Goal: Information Seeking & Learning: Learn about a topic

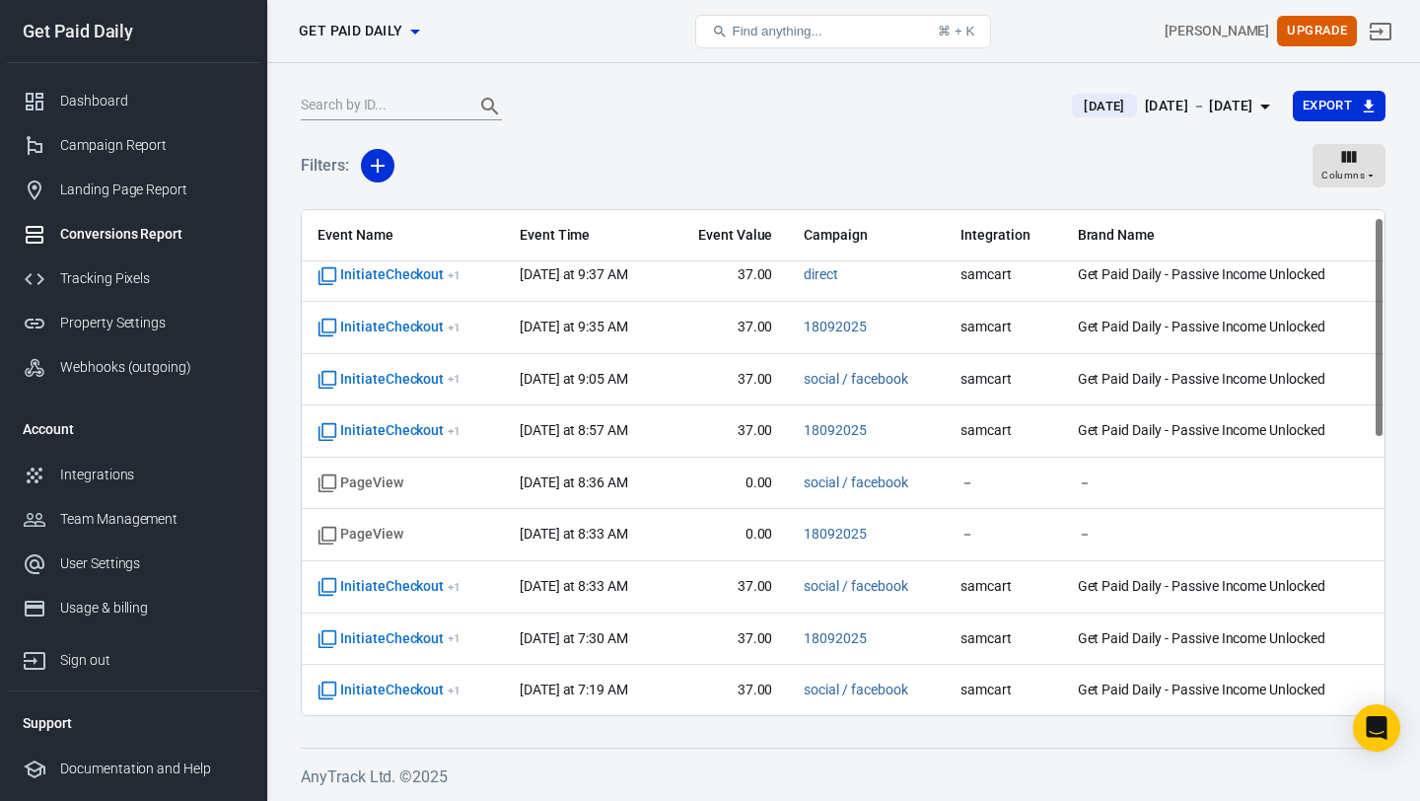
scroll to position [17, 0]
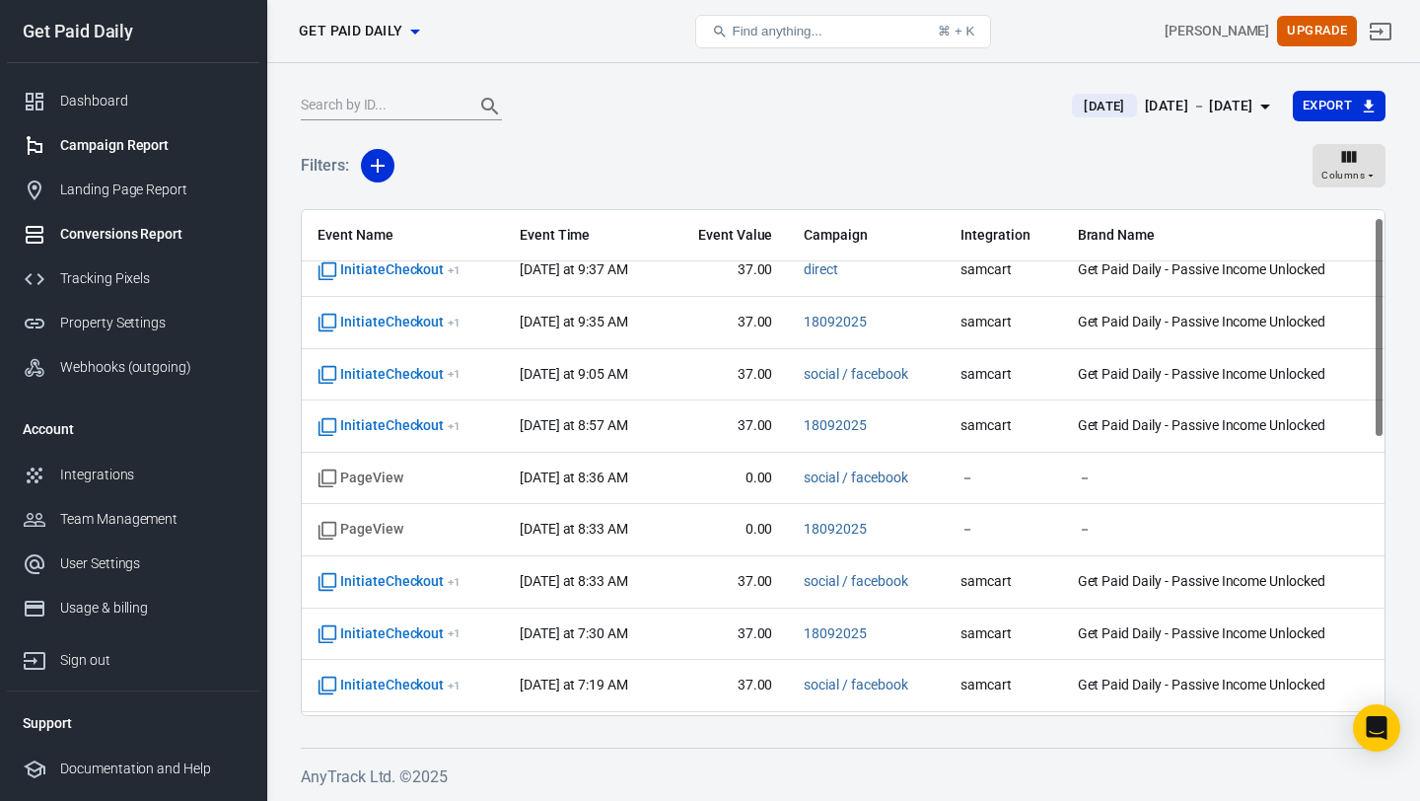
click at [151, 148] on div "Campaign Report" at bounding box center [151, 145] width 183 height 21
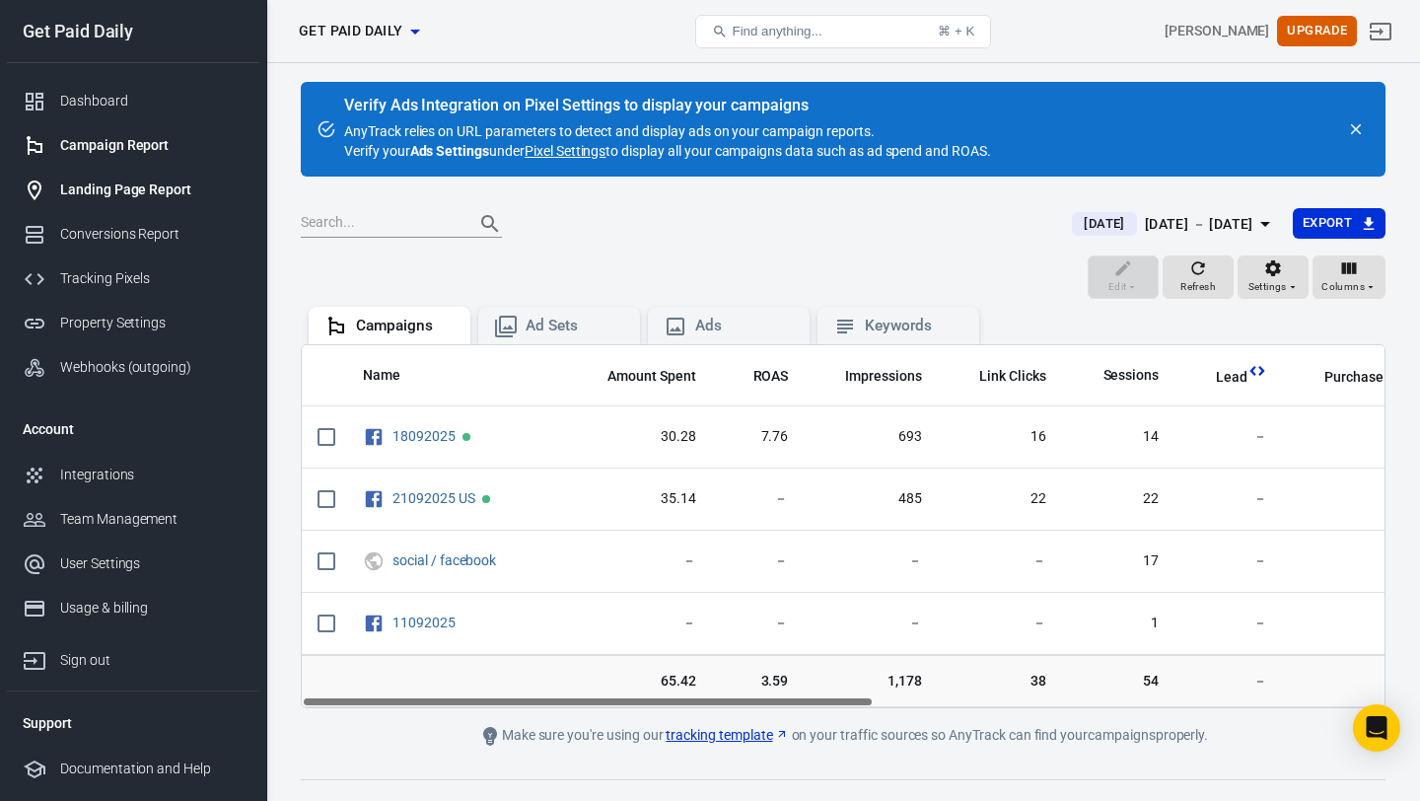
click at [179, 186] on div "Landing Page Report" at bounding box center [151, 190] width 183 height 21
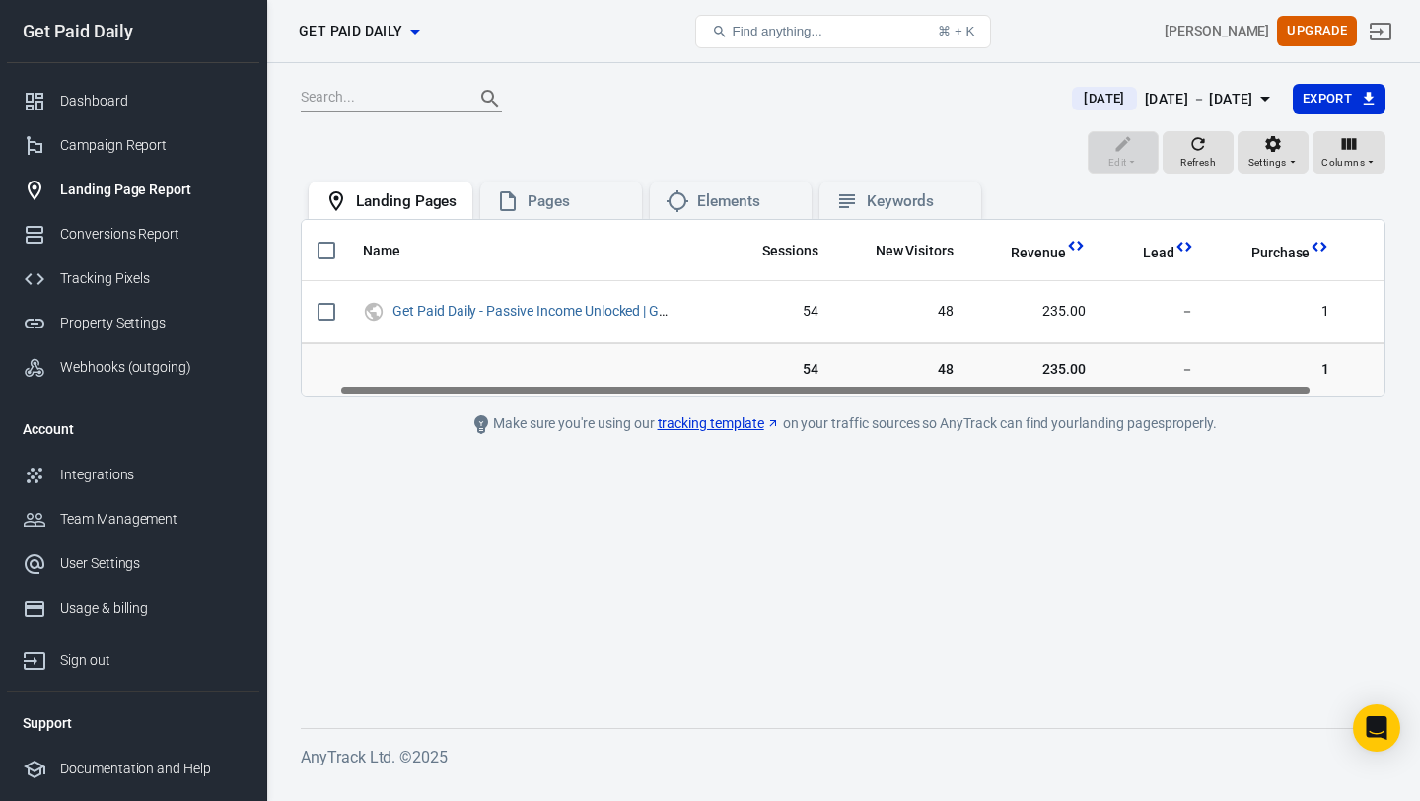
scroll to position [0, 122]
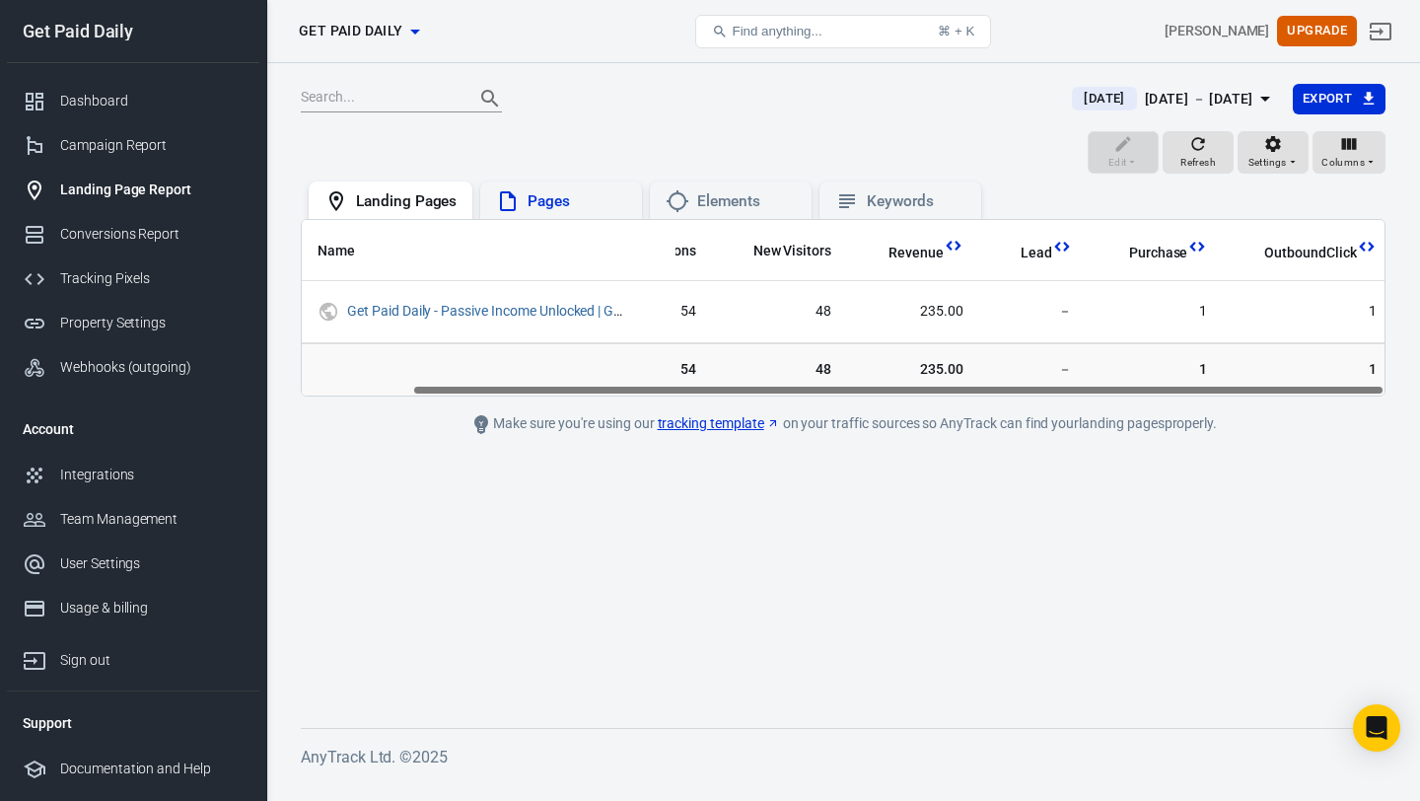
click at [547, 194] on div "Pages" at bounding box center [577, 201] width 99 height 21
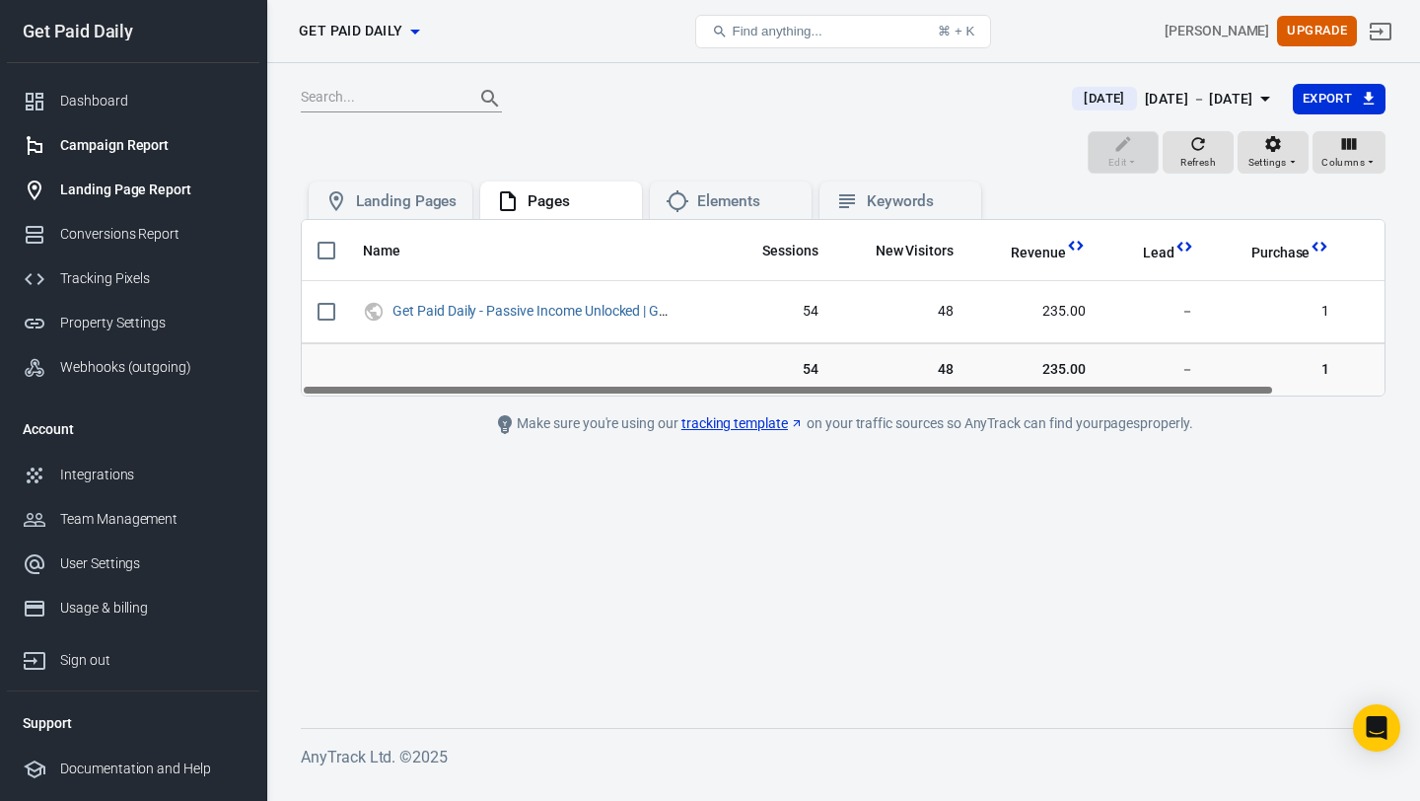
click at [152, 139] on div "Campaign Report" at bounding box center [151, 145] width 183 height 21
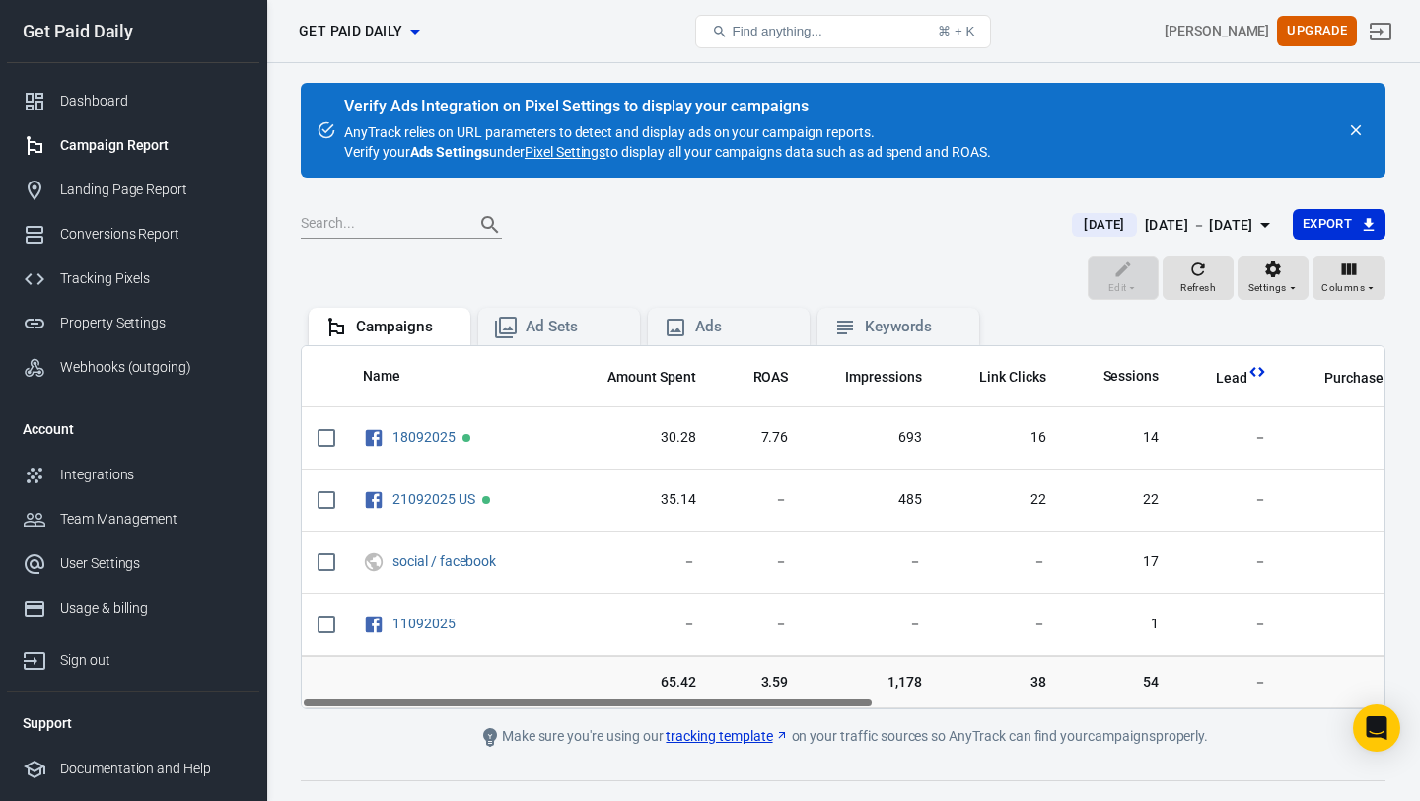
click at [1218, 229] on div "[DATE] － [DATE]" at bounding box center [1199, 225] width 108 height 25
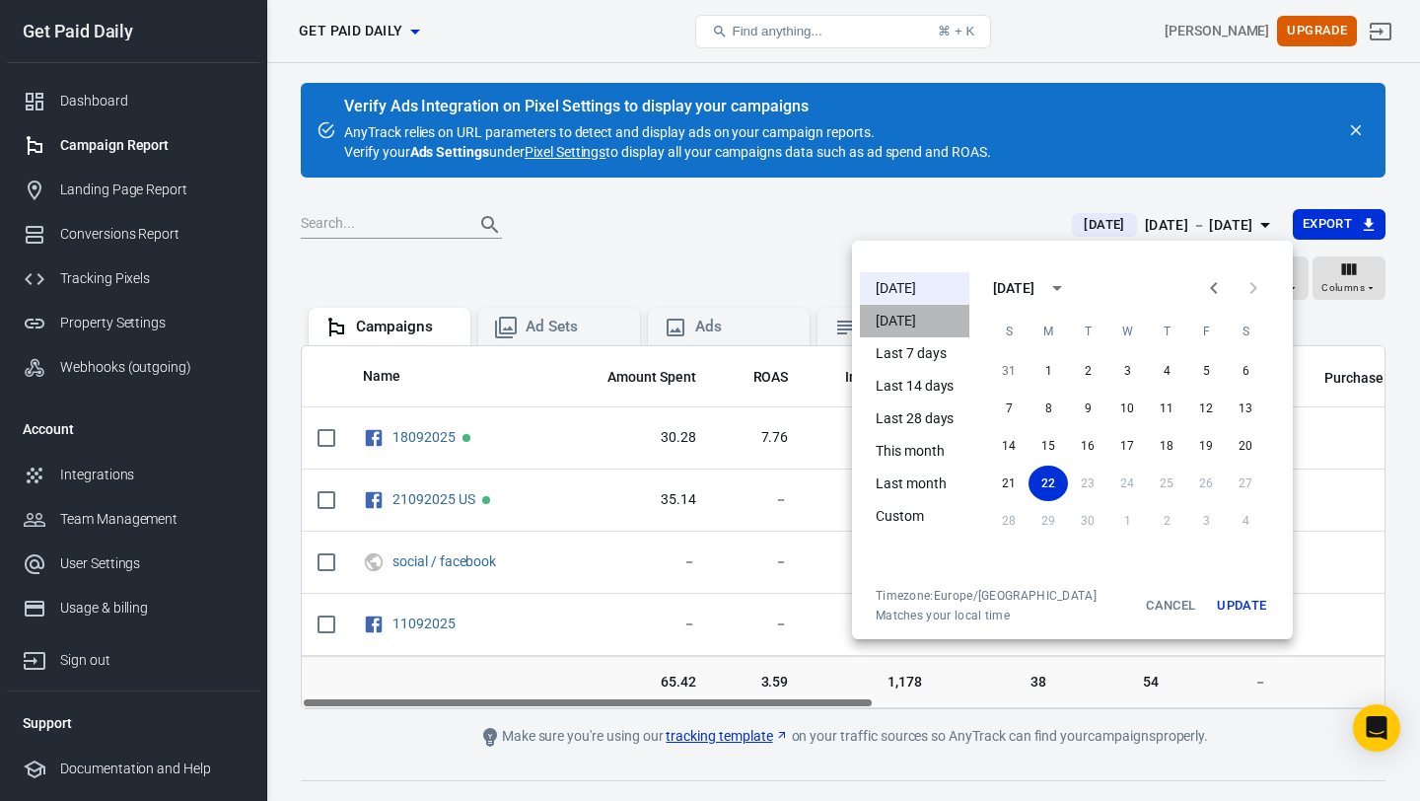
click at [947, 317] on li "[DATE]" at bounding box center [914, 321] width 109 height 33
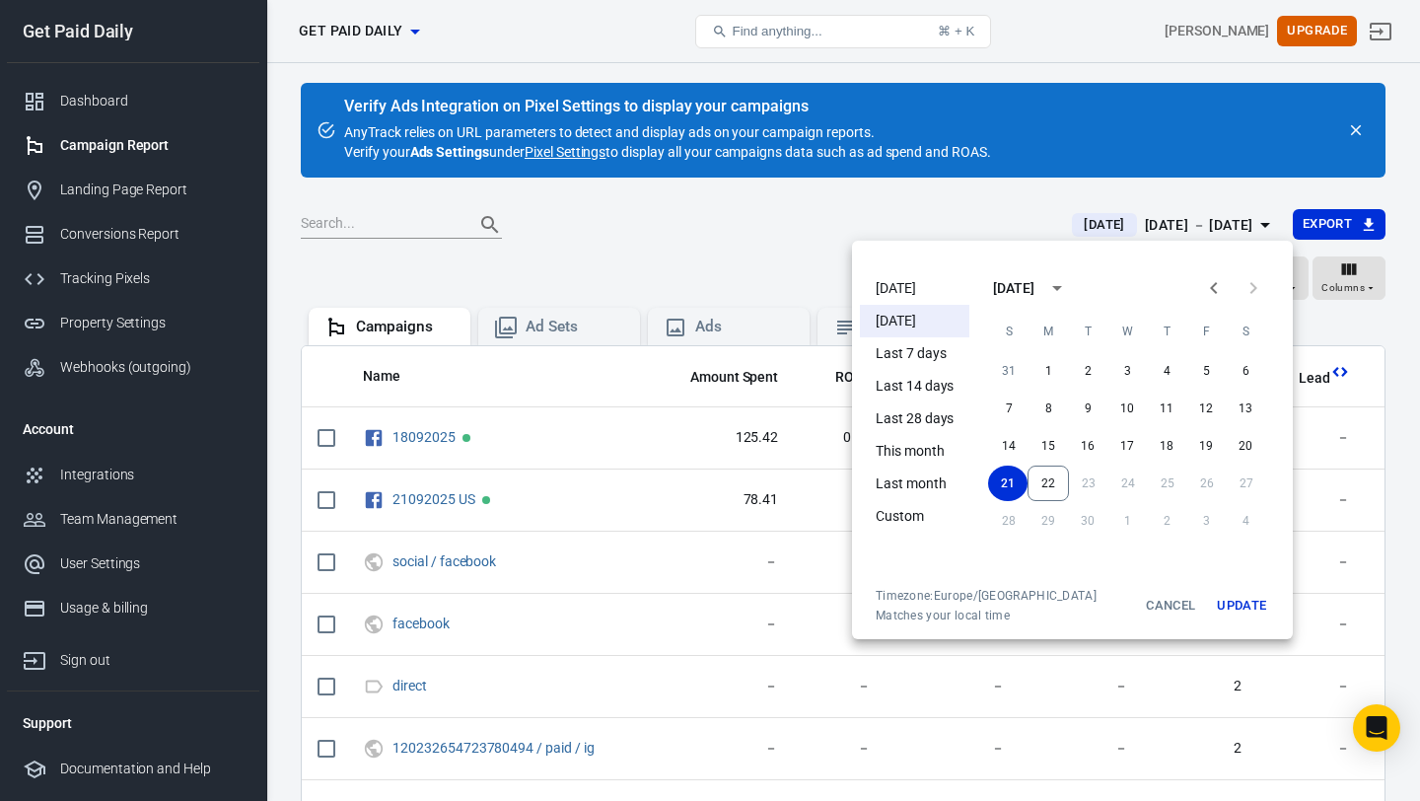
click at [753, 238] on div at bounding box center [710, 400] width 1420 height 801
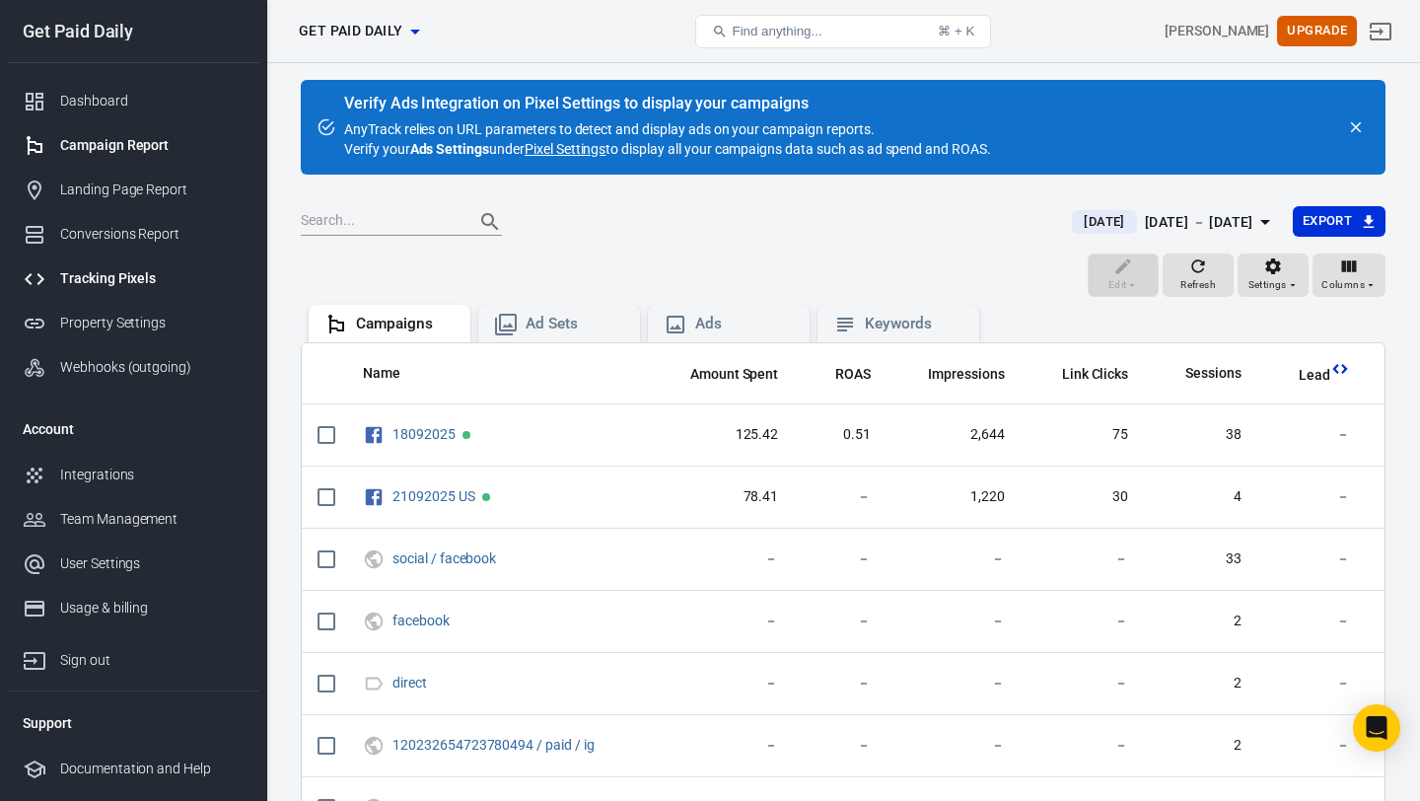
click at [148, 280] on div "Tracking Pixels" at bounding box center [151, 278] width 183 height 21
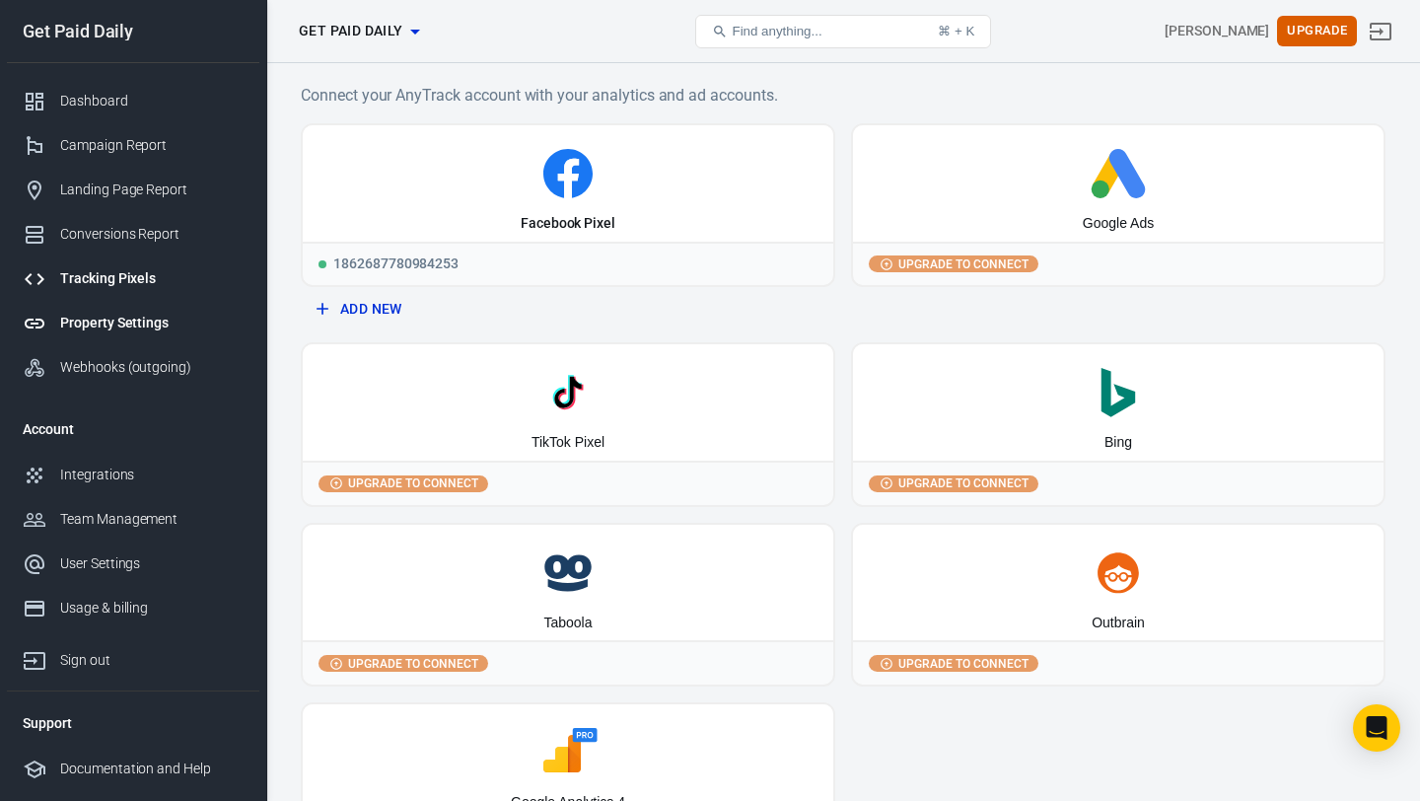
click at [131, 311] on link "Property Settings" at bounding box center [133, 323] width 253 height 44
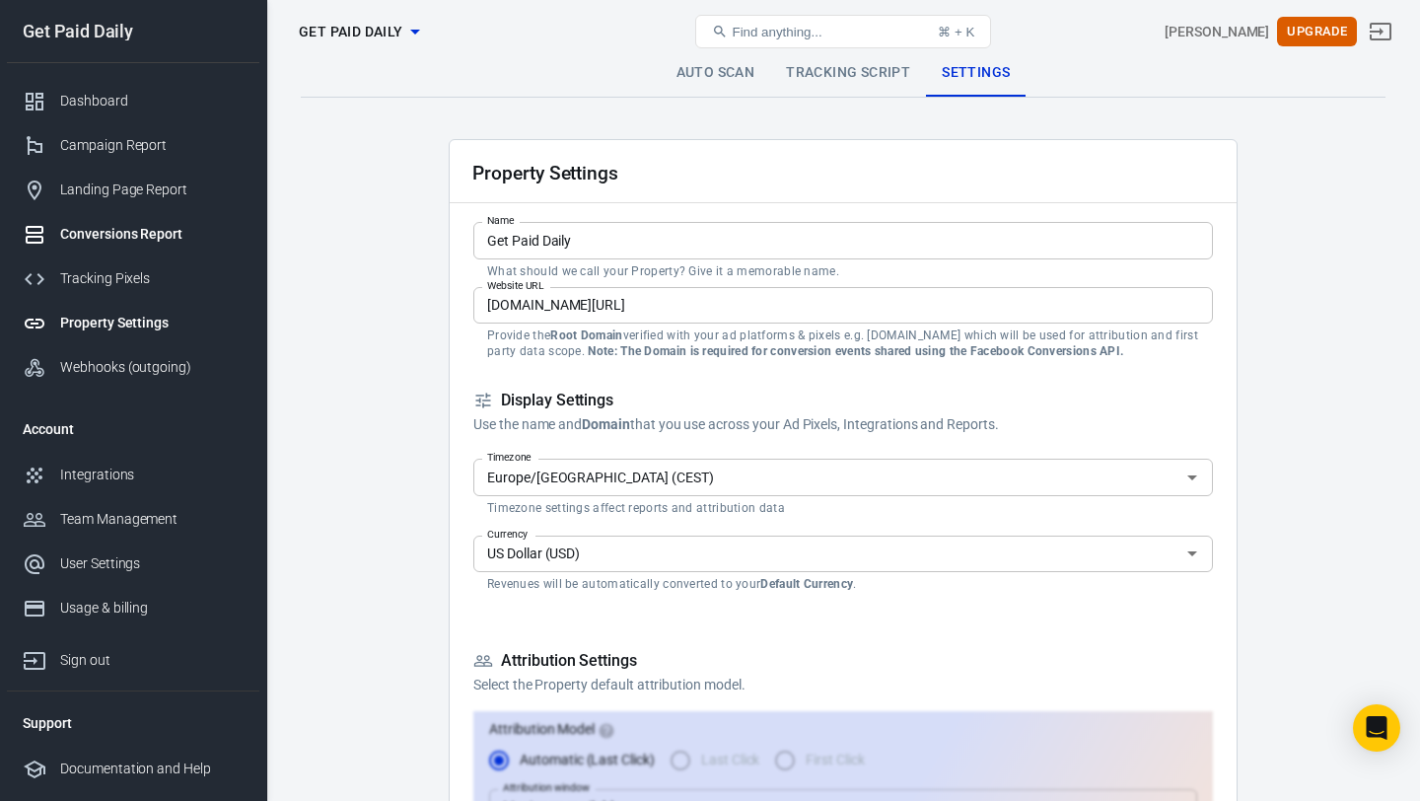
click at [161, 231] on div "Conversions Report" at bounding box center [151, 234] width 183 height 21
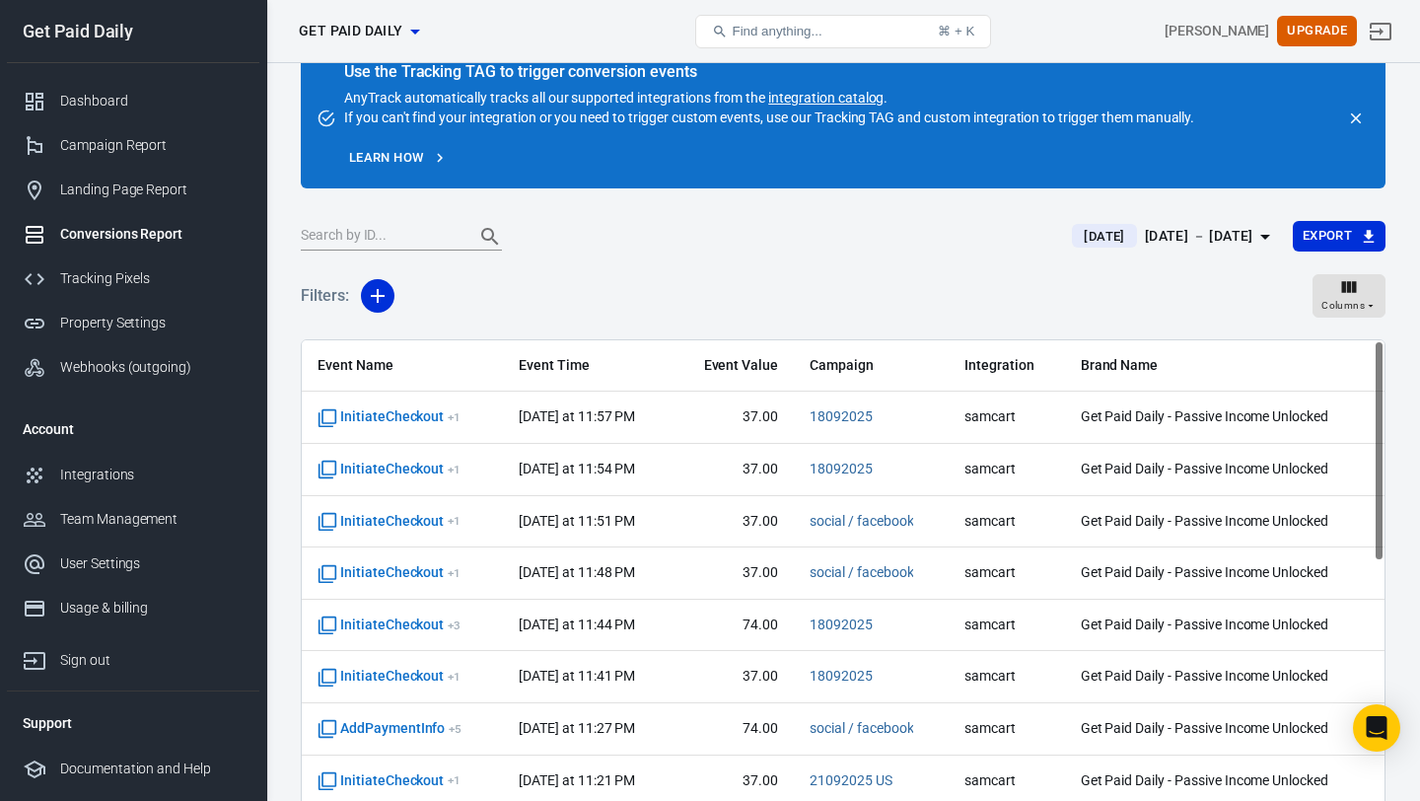
scroll to position [36, 0]
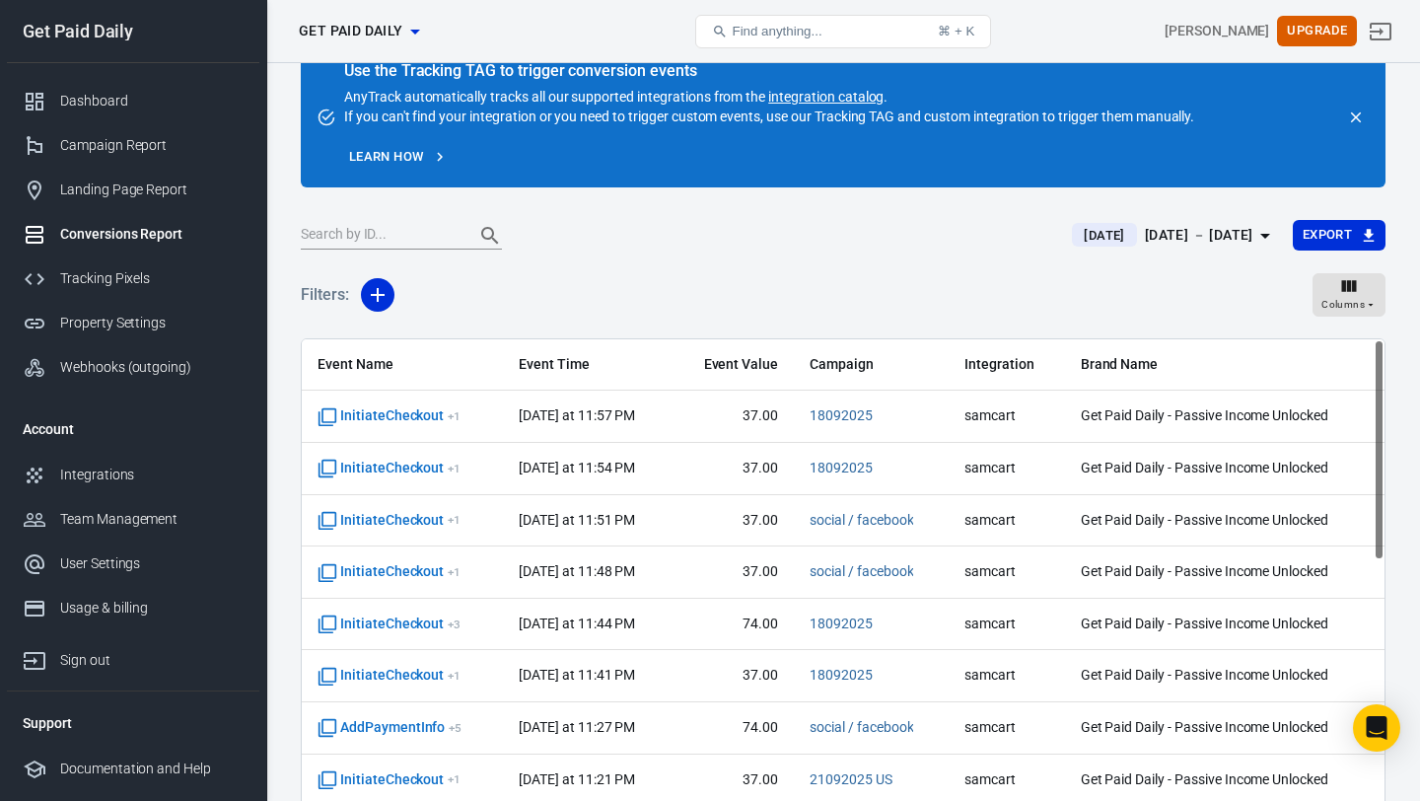
click at [1164, 246] on div "[DATE] － [DATE]" at bounding box center [1199, 235] width 108 height 25
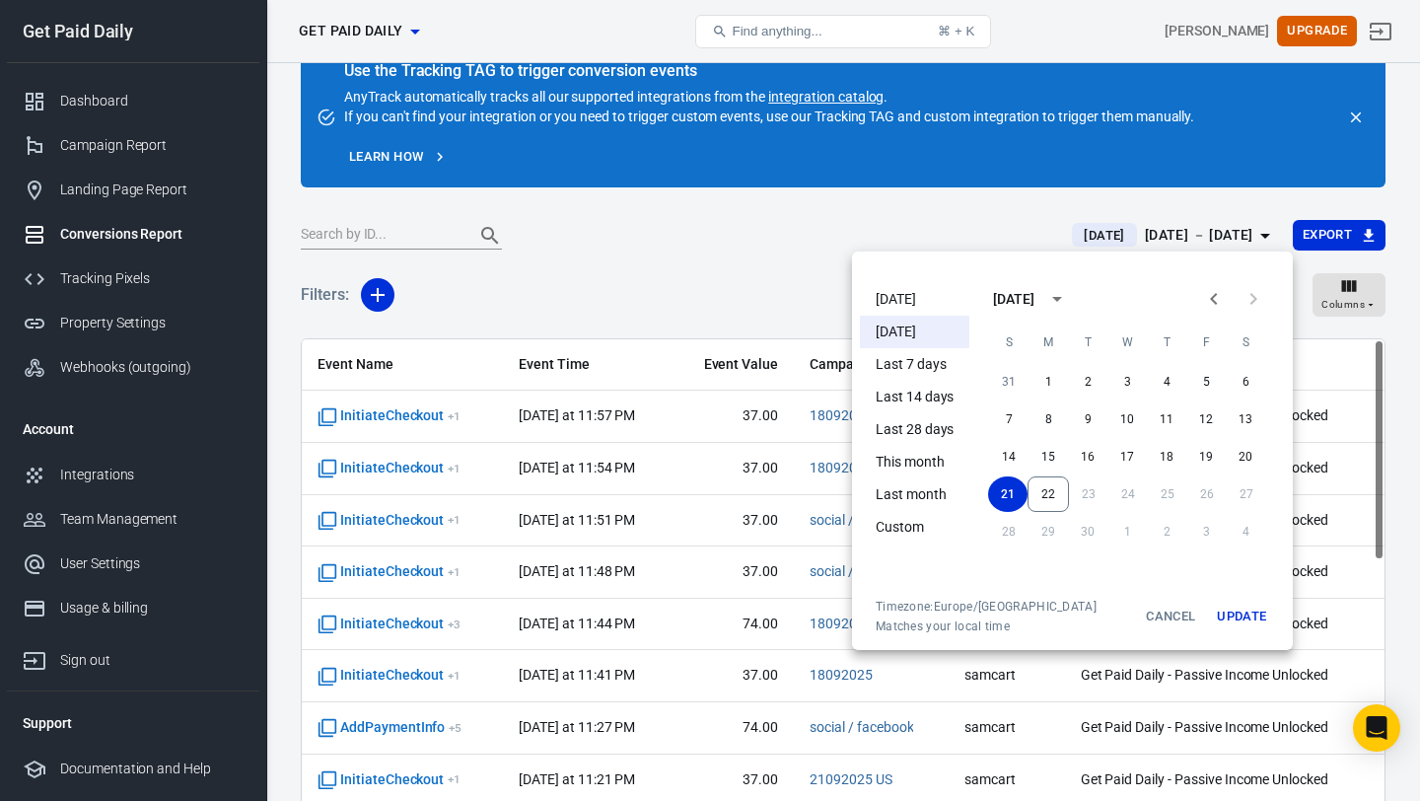
click at [932, 297] on li "[DATE]" at bounding box center [914, 299] width 109 height 33
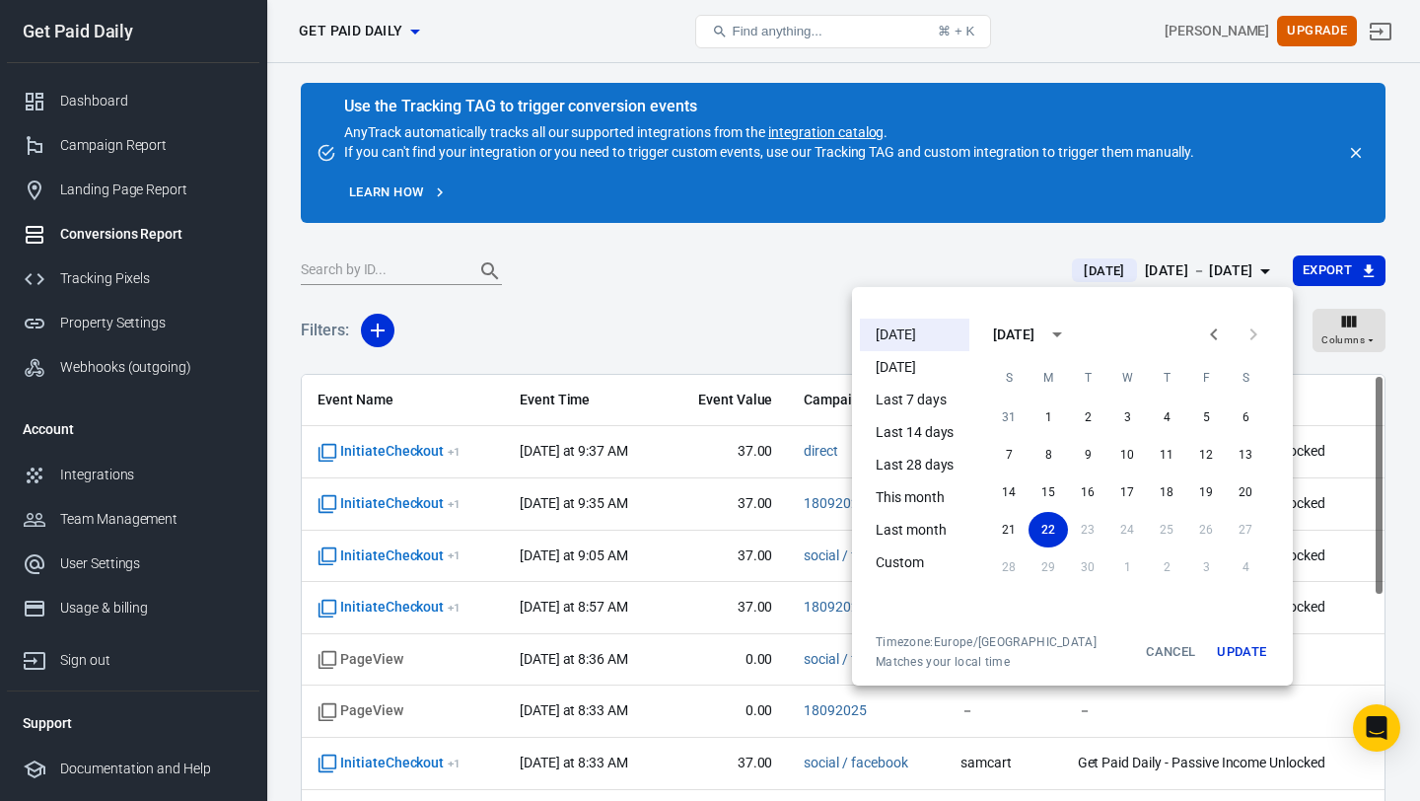
click at [815, 279] on div at bounding box center [710, 400] width 1420 height 801
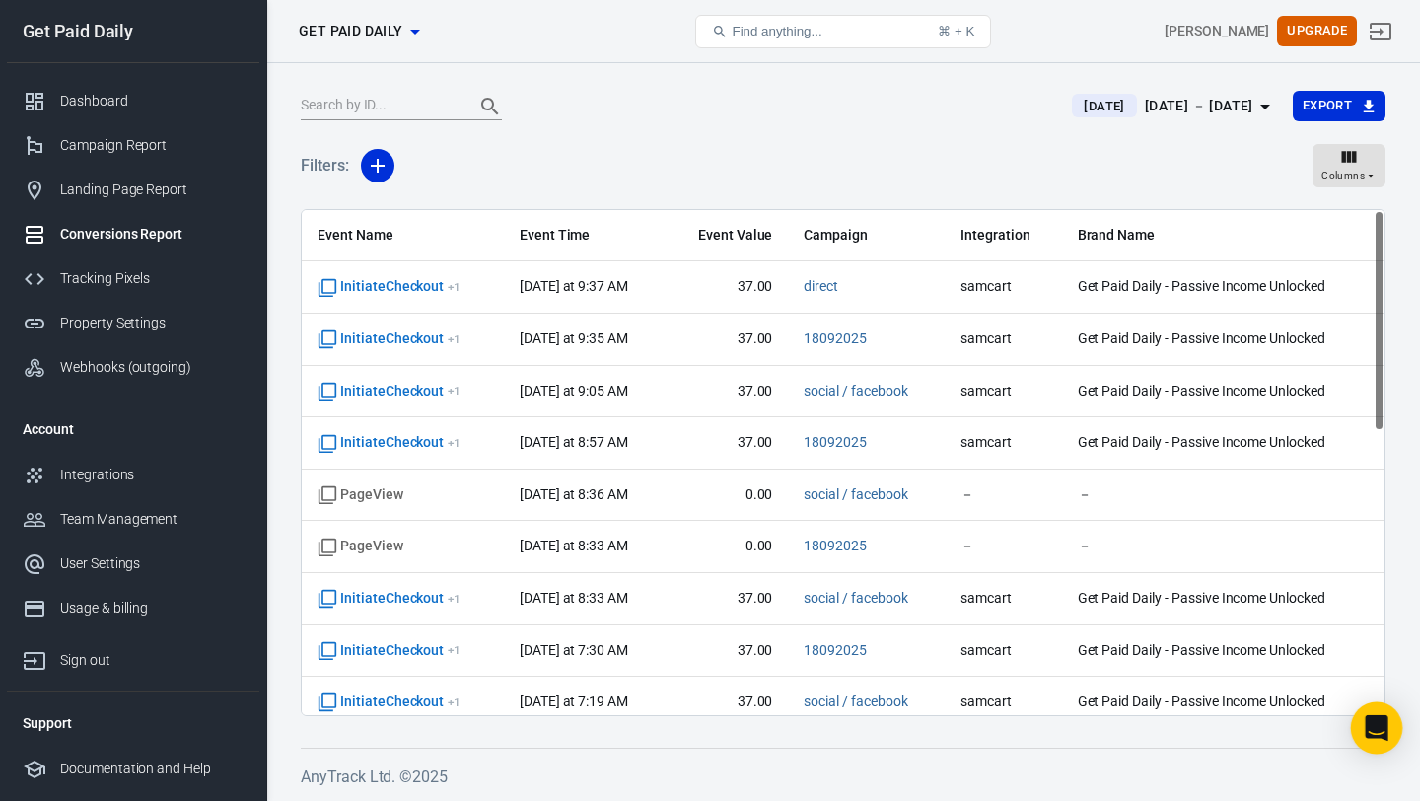
click at [1380, 714] on div "Open Intercom Messenger" at bounding box center [1377, 728] width 52 height 52
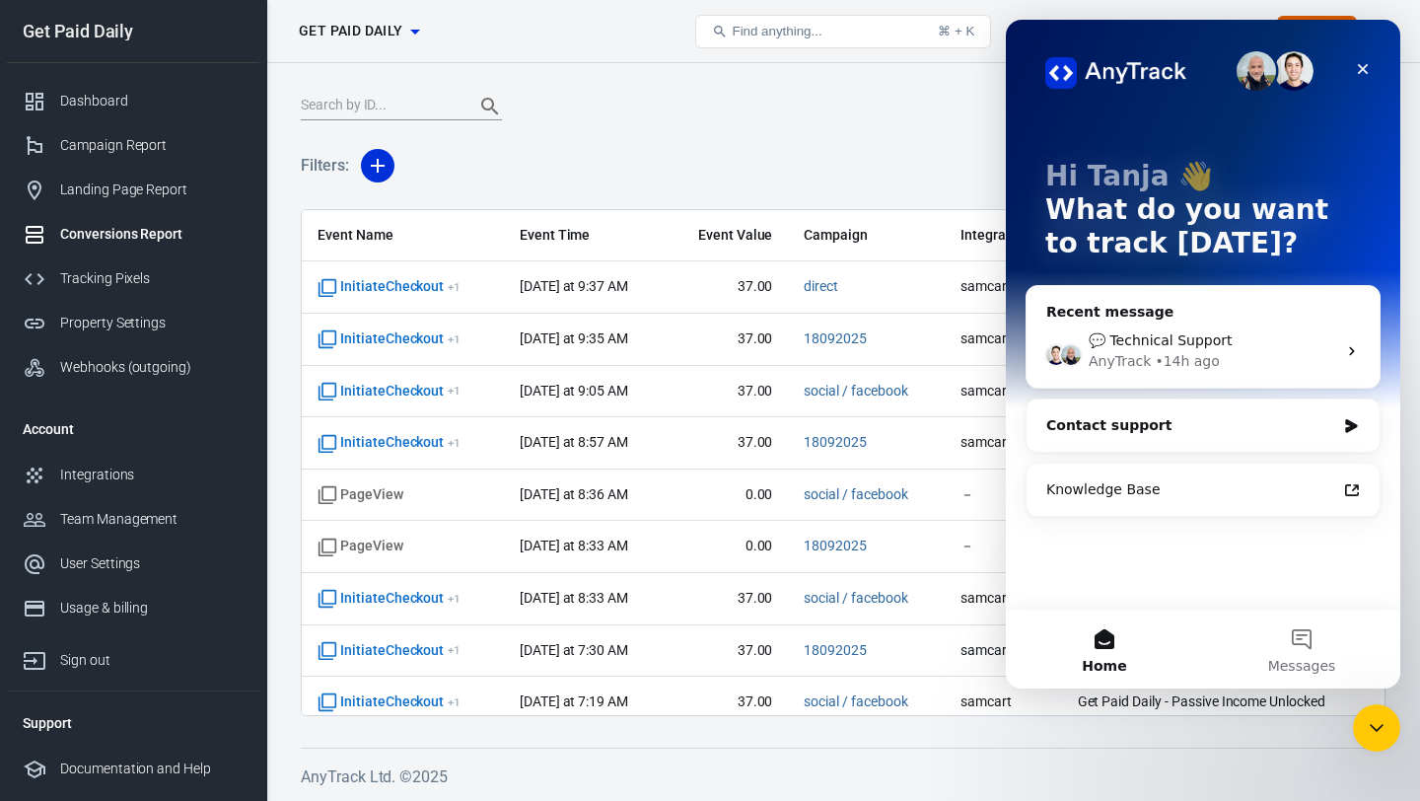
click at [1250, 432] on div "Contact support" at bounding box center [1191, 425] width 289 height 21
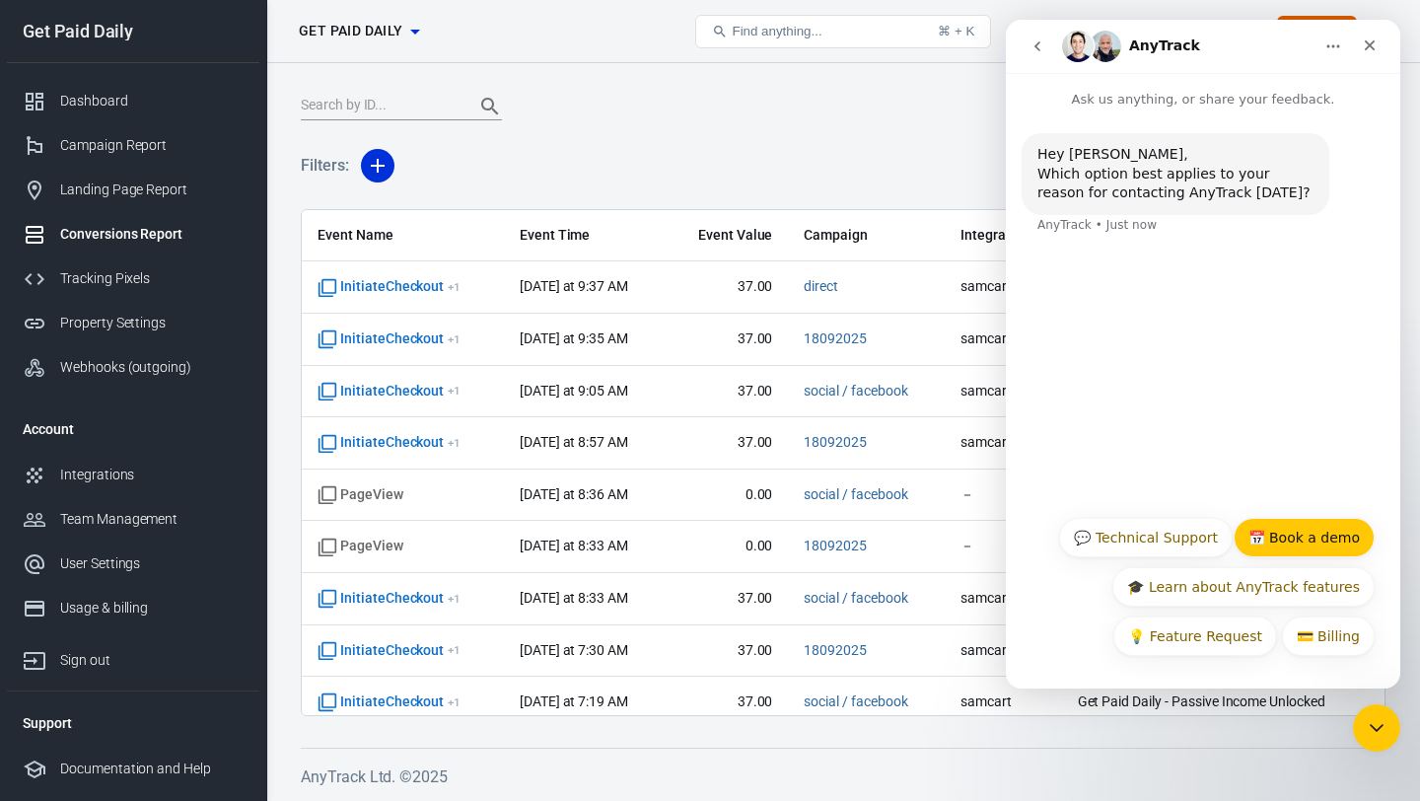
click at [1312, 534] on button "📅 Book a demo" at bounding box center [1304, 537] width 141 height 39
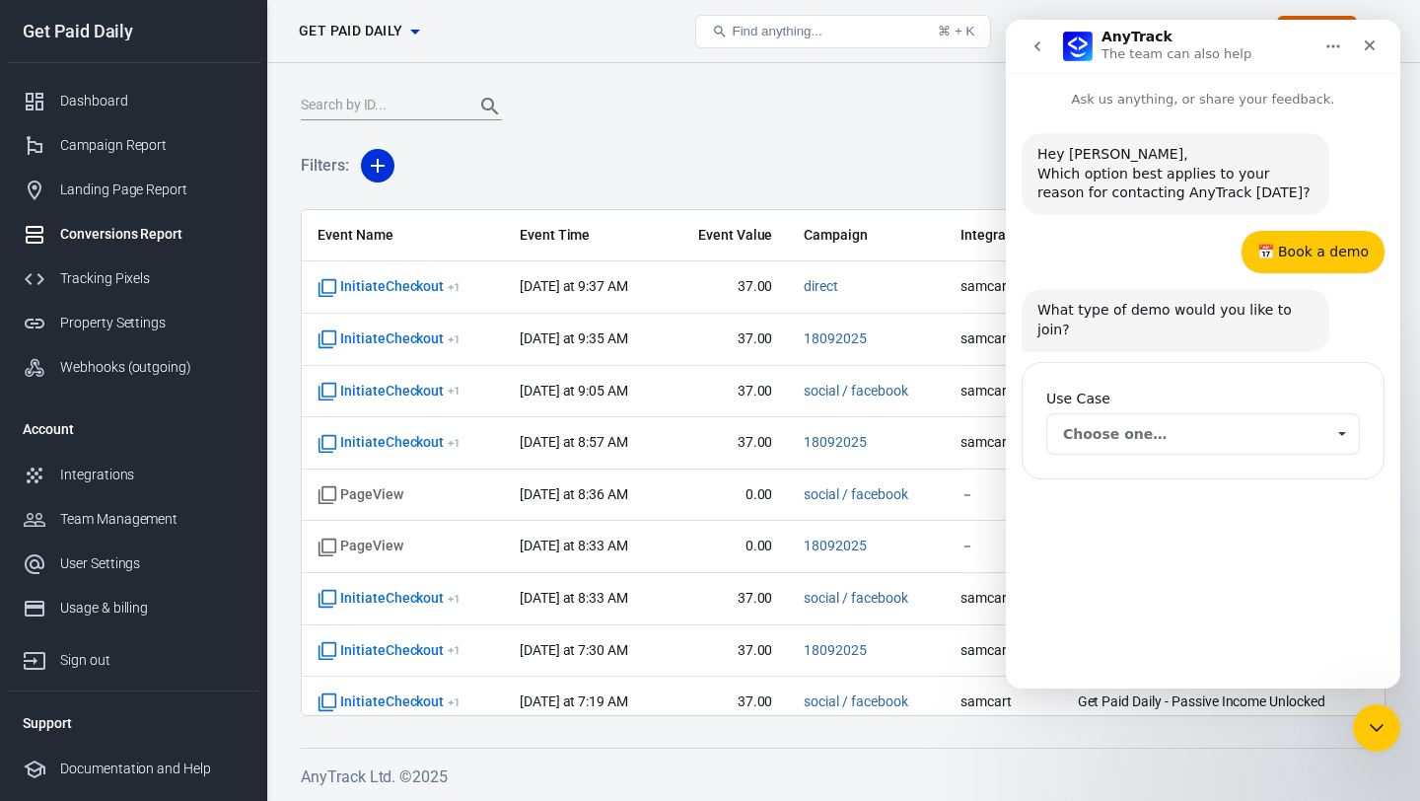
click at [1243, 414] on span "Choose one…" at bounding box center [1193, 433] width 261 height 39
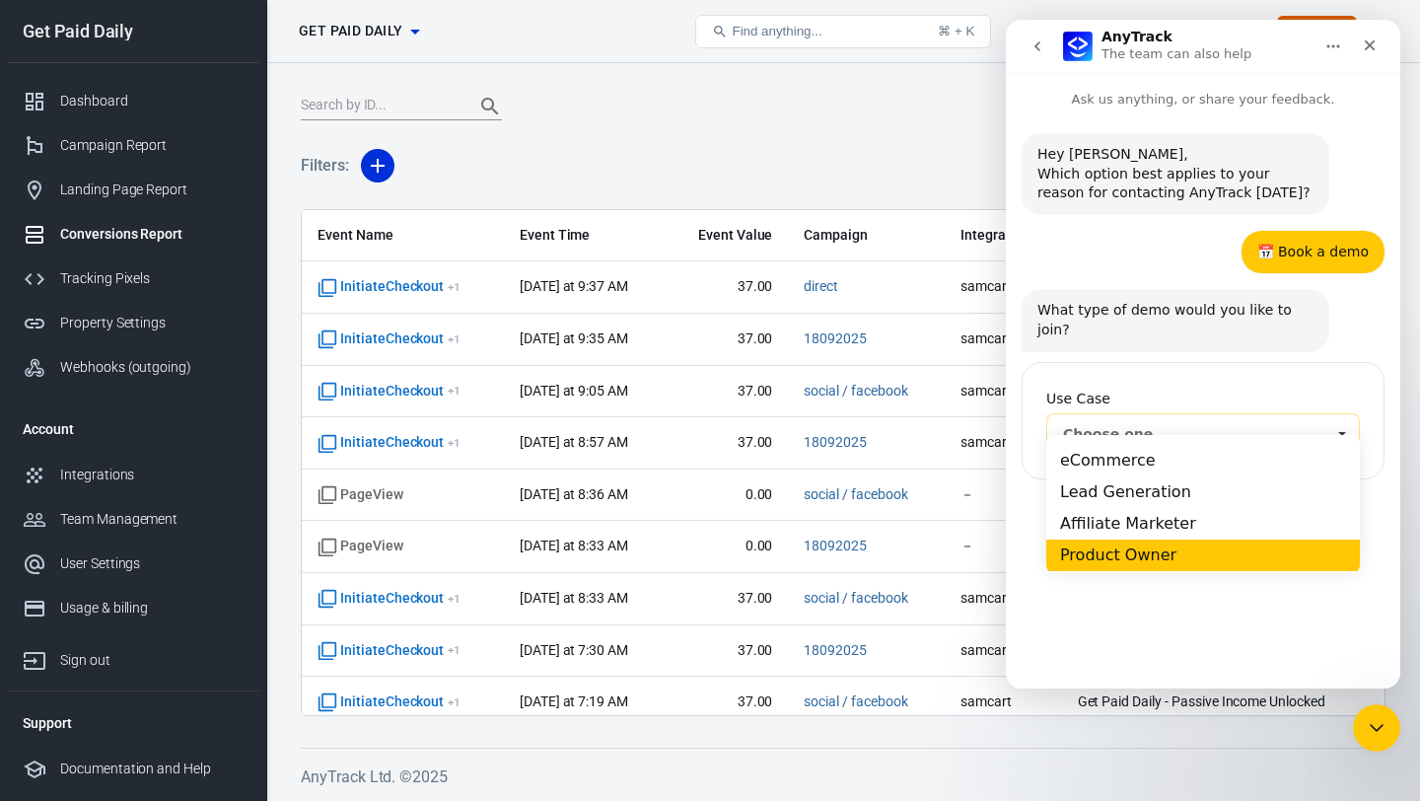
click at [1193, 547] on div "Product Owner" at bounding box center [1204, 555] width 314 height 32
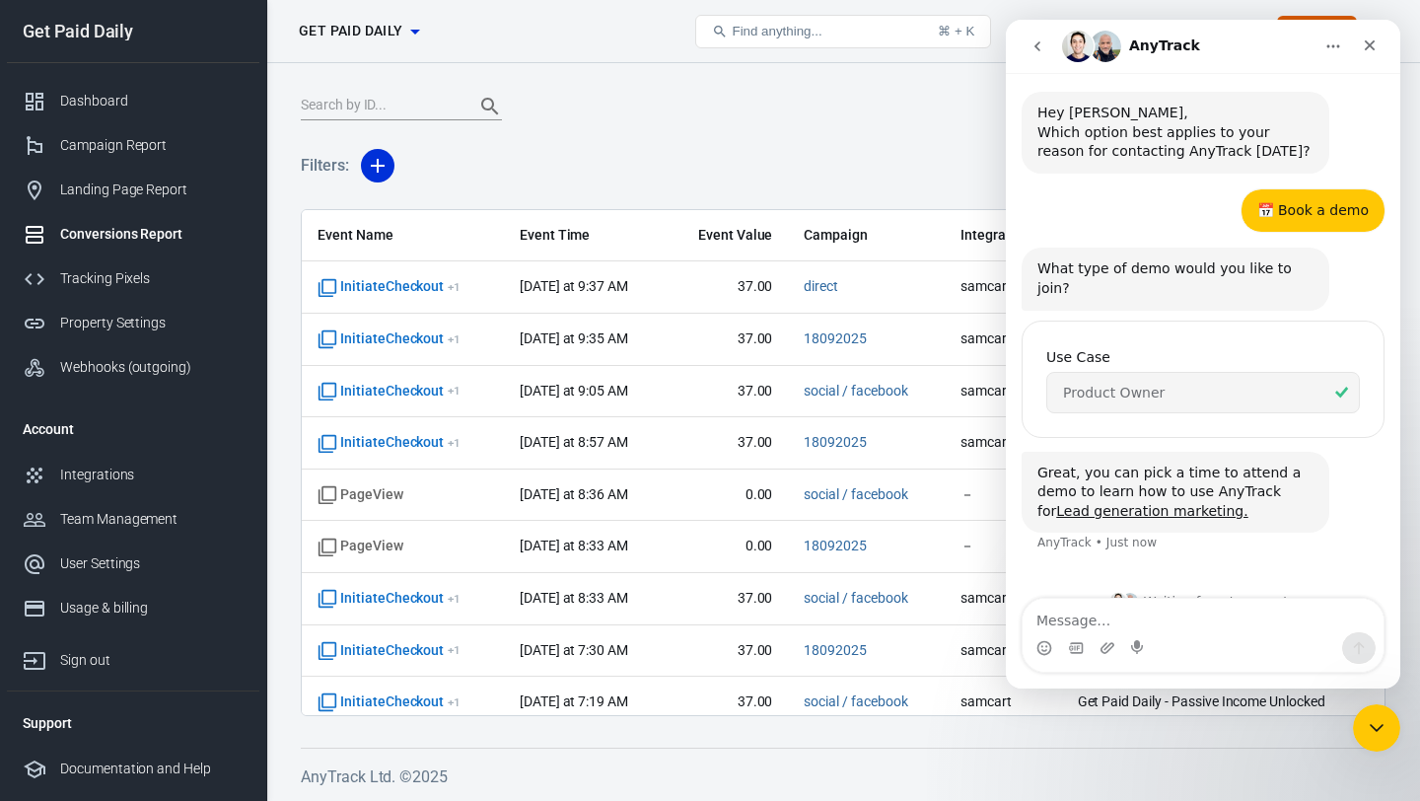
scroll to position [53, 0]
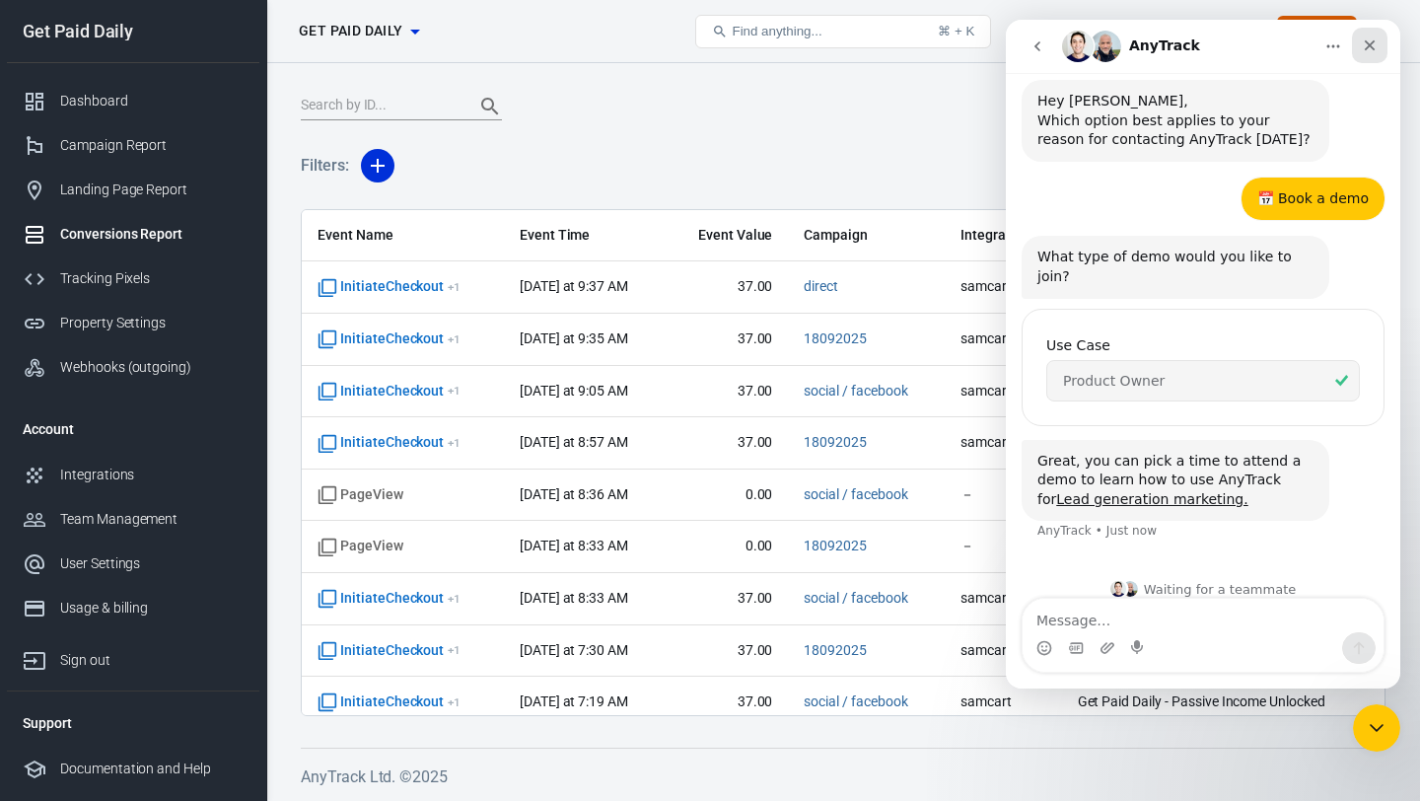
click at [1364, 53] on div "Close" at bounding box center [1370, 46] width 36 height 36
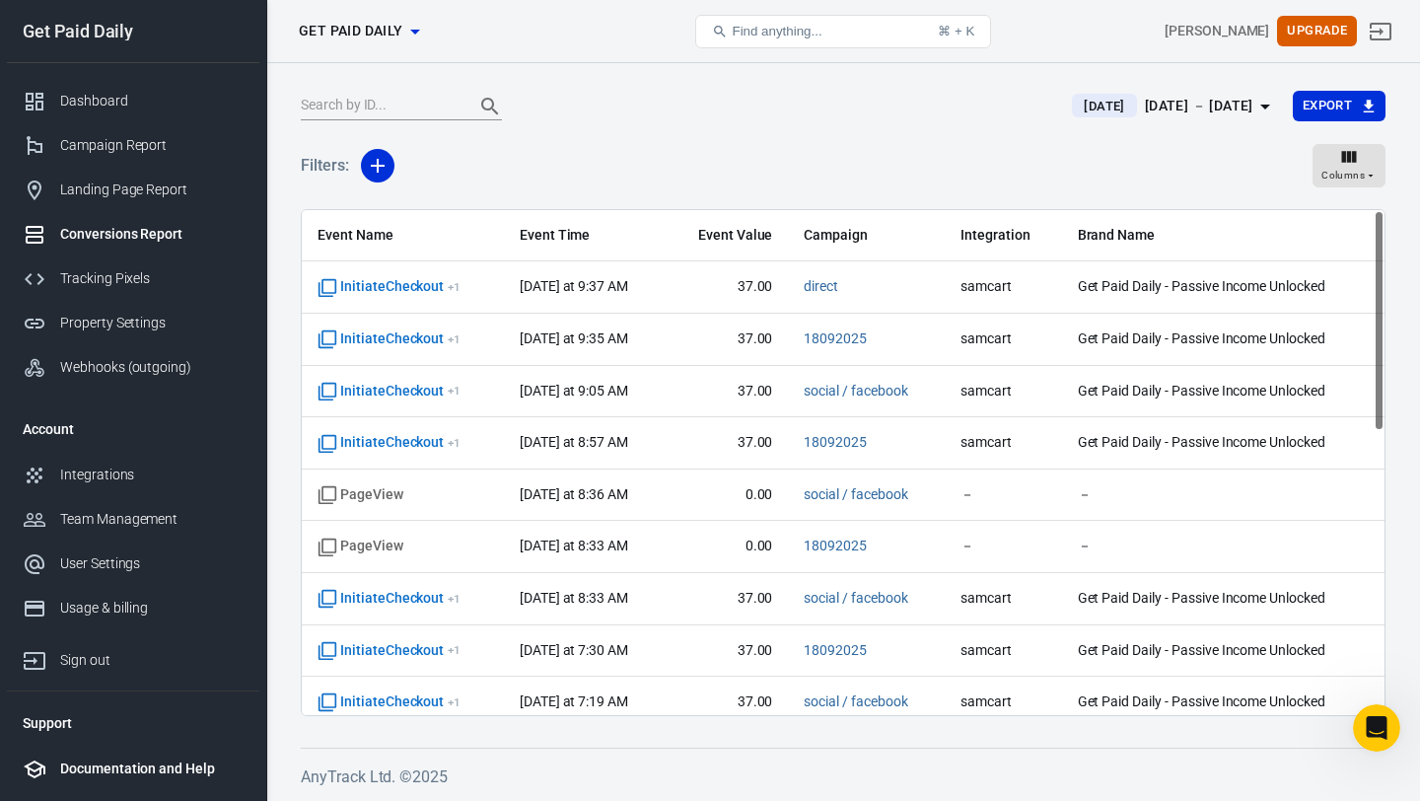
click at [70, 759] on div "Documentation and Help" at bounding box center [151, 769] width 183 height 21
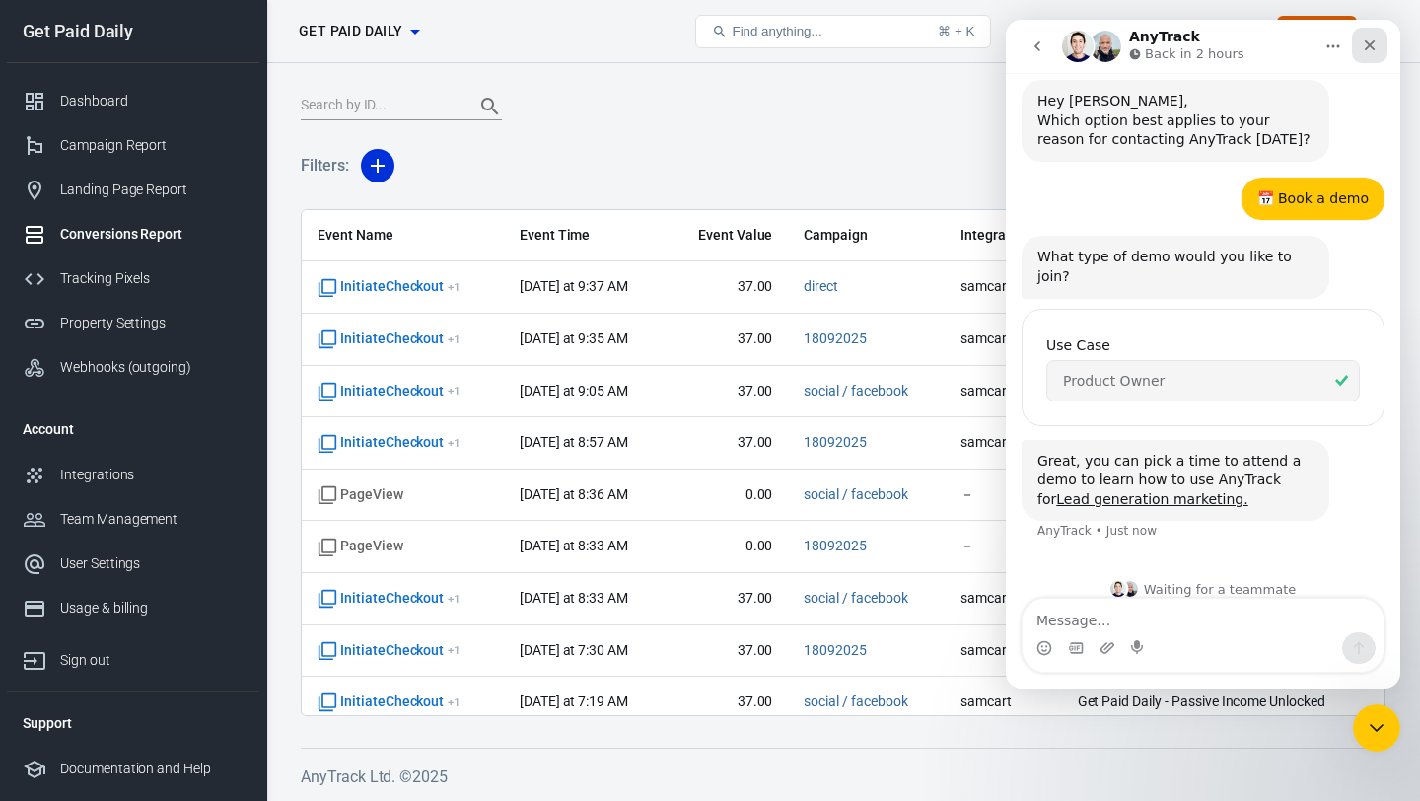
click at [1371, 48] on icon "Close" at bounding box center [1370, 45] width 11 height 11
